Goal: Task Accomplishment & Management: Complete application form

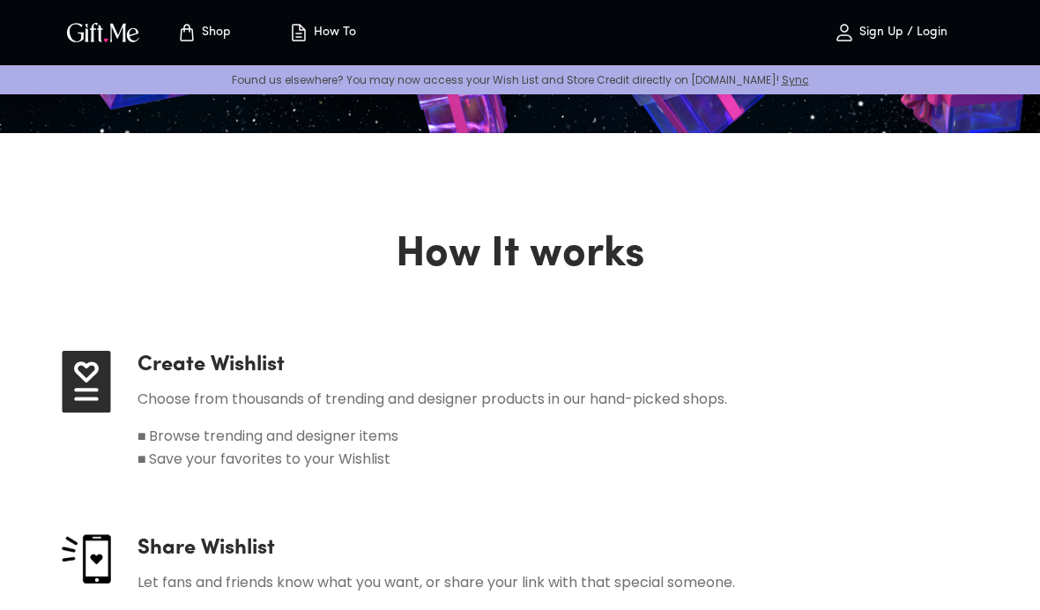
scroll to position [576, 0]
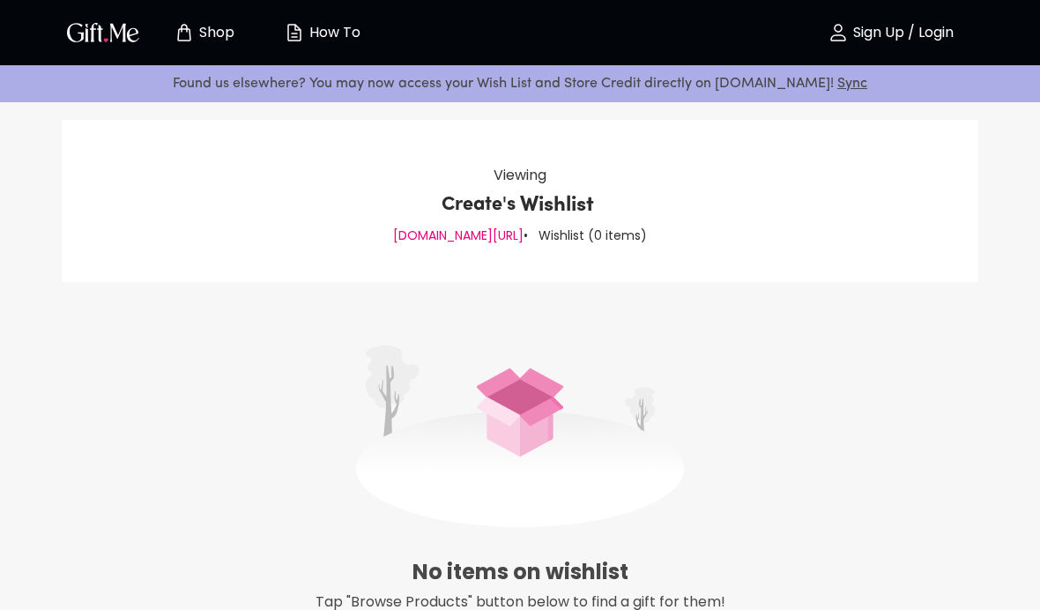
click at [934, 32] on p "Sign Up / Login" at bounding box center [901, 33] width 105 height 15
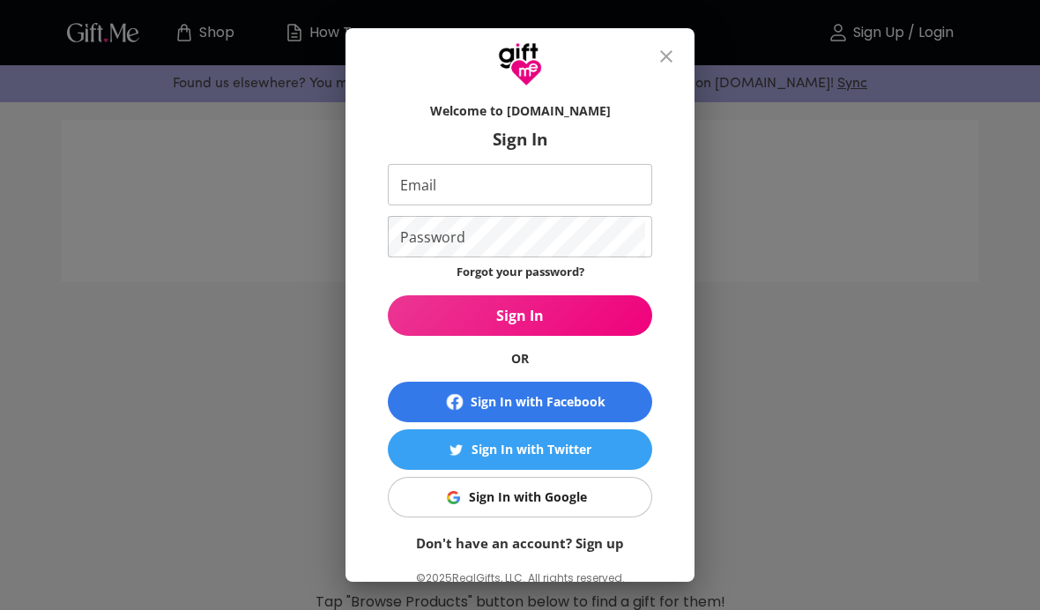
click at [583, 503] on div "Sign In with Google" at bounding box center [528, 496] width 118 height 19
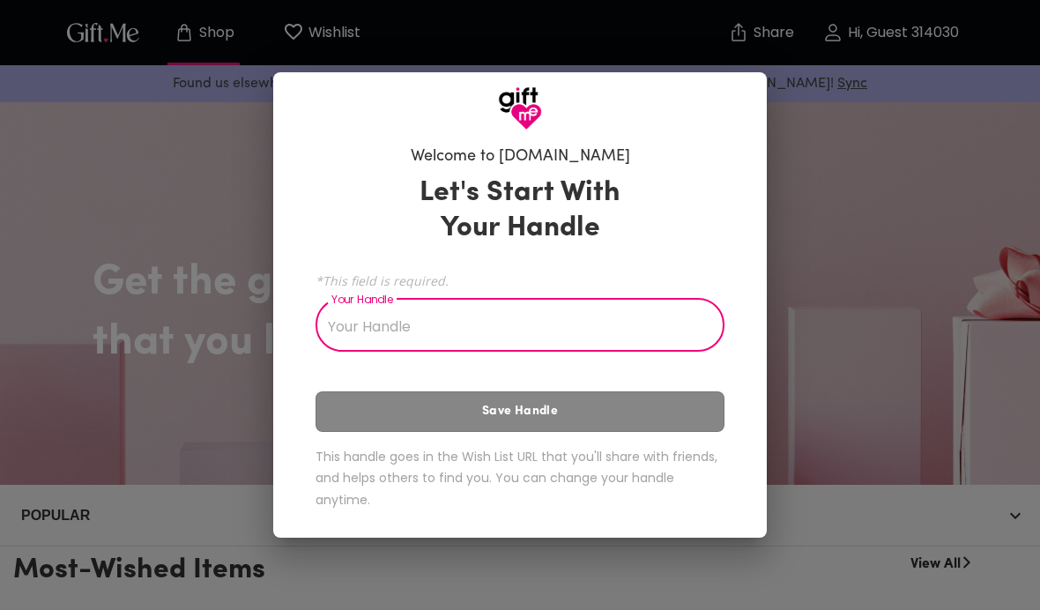
click at [864, 194] on div "Welcome to Gift.me Let's Start With Your Handle *This field is required. Your H…" at bounding box center [520, 305] width 1040 height 610
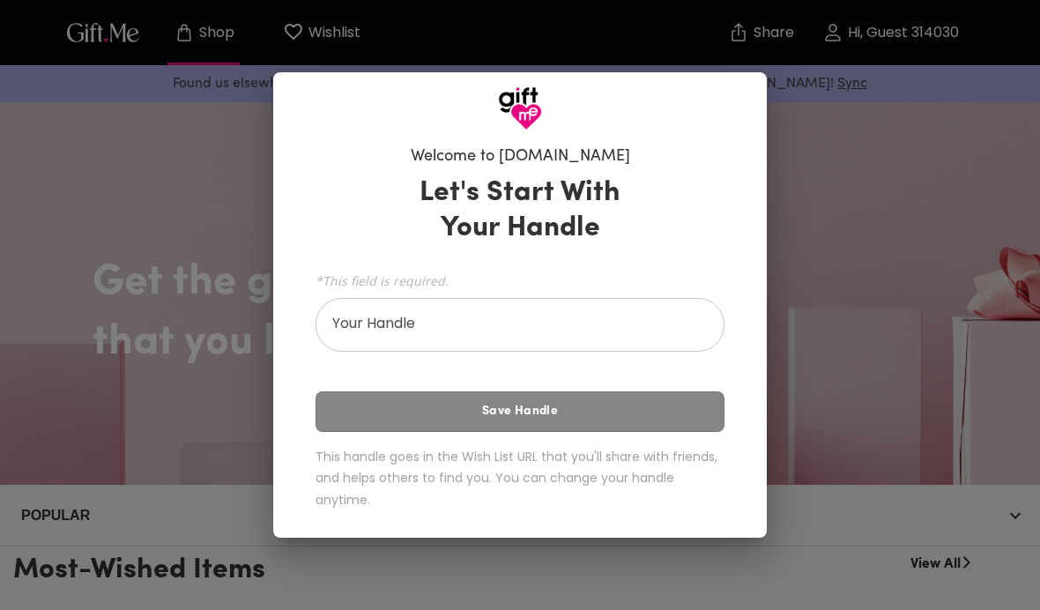
click at [622, 340] on input "Your Handle" at bounding box center [511, 326] width 390 height 49
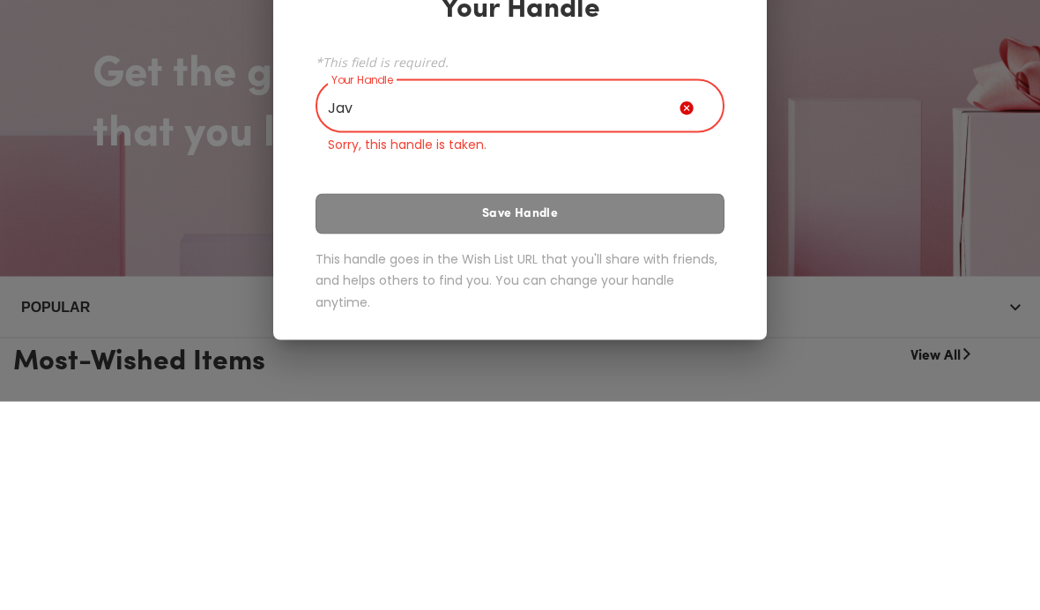
type input "Javi"
